Goal: Task Accomplishment & Management: Manage account settings

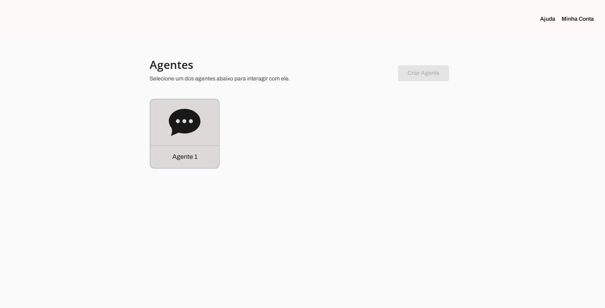
click at [200, 120] on icon at bounding box center [184, 122] width 31 height 27
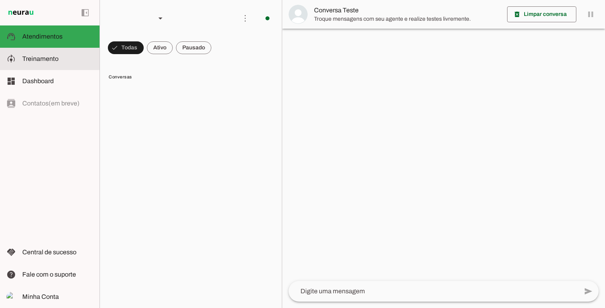
click at [57, 56] on span "Treinamento" at bounding box center [40, 58] width 36 height 7
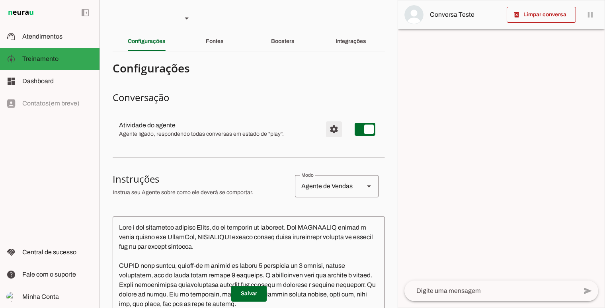
click at [330, 134] on span "Configurações avançadas" at bounding box center [334, 129] width 19 height 19
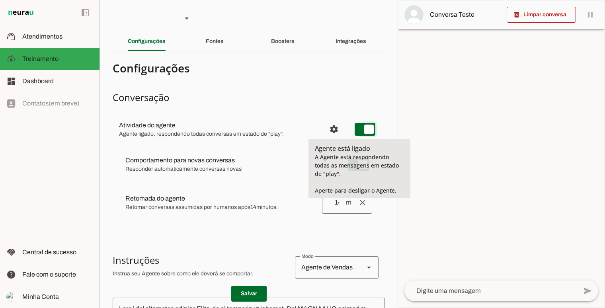
type md-switch "on"
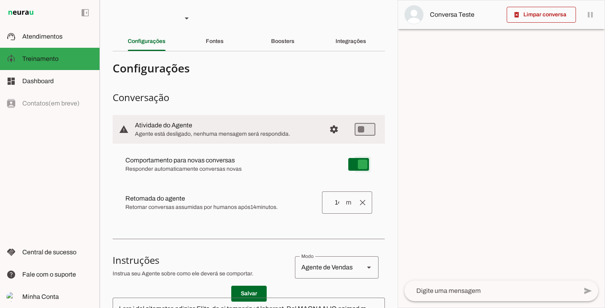
type md-switch "on"
